Goal: Find specific page/section: Find specific page/section

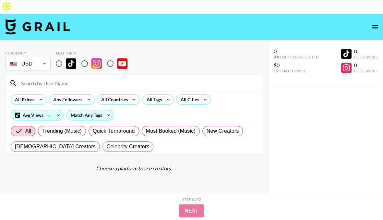
click at [60, 57] on input "radio" at bounding box center [59, 64] width 14 height 14
radio input "true"
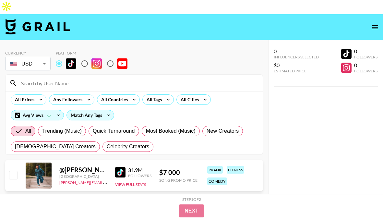
click at [66, 78] on input at bounding box center [138, 83] width 242 height 10
paste input "actuallyjosee"
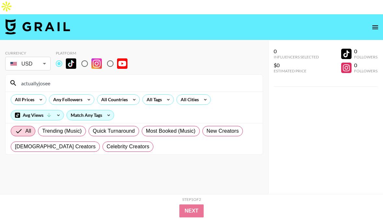
click at [23, 78] on input "actuallyjosee" at bounding box center [138, 83] width 242 height 10
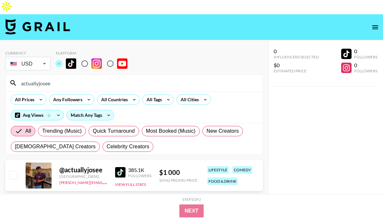
click at [74, 78] on input "actuallyjosee" at bounding box center [138, 83] width 242 height 10
paste input "dessmx"
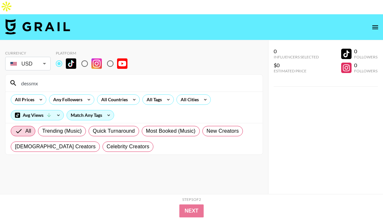
click at [21, 78] on input "dessmx" at bounding box center [138, 83] width 242 height 10
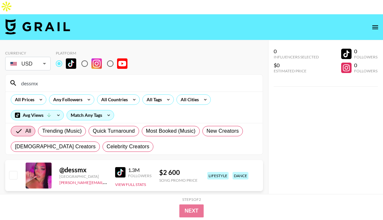
click at [54, 78] on input "dessmx" at bounding box center [138, 83] width 242 height 10
click at [71, 78] on input "dessmx" at bounding box center [138, 83] width 242 height 10
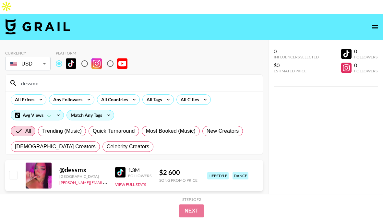
click at [71, 78] on input "dessmx" at bounding box center [138, 83] width 242 height 10
paste input "[PERSON_NAME].lindstrm"
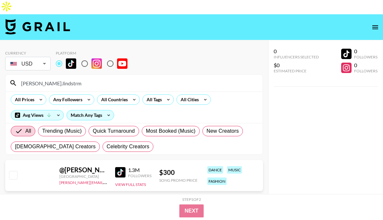
type input "[PERSON_NAME].lindstrm"
